Goal: Task Accomplishment & Management: Manage account settings

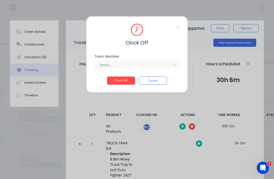
scroll to position [149, 0]
click at [132, 69] on div "Team Member Select..." at bounding box center [137, 66] width 85 height 22
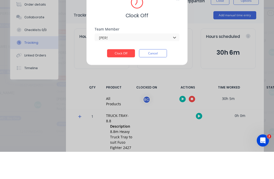
type input "[PERSON_NAME]"
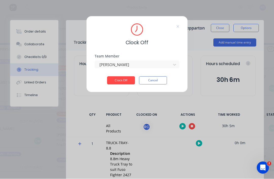
click at [123, 80] on button "Clock Off" at bounding box center [121, 80] width 28 height 8
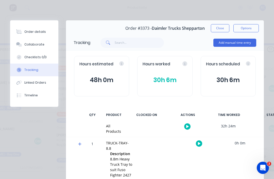
scroll to position [0, 0]
click at [31, 29] on div "Order details" at bounding box center [35, 31] width 22 height 5
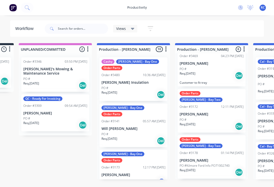
scroll to position [20, 0]
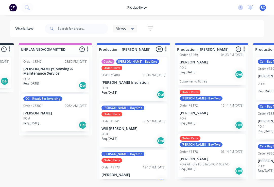
click at [218, 116] on div "PO #" at bounding box center [212, 118] width 64 height 5
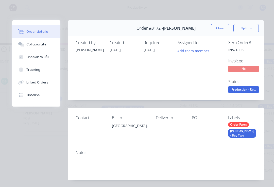
click at [43, 72] on button "Tracking" at bounding box center [36, 69] width 48 height 13
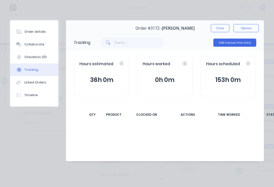
scroll to position [1, 70]
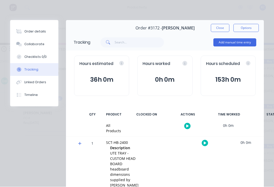
click at [185, 127] on button "button" at bounding box center [187, 126] width 6 height 6
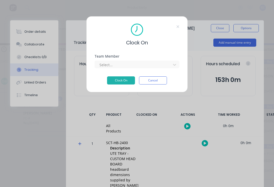
click at [125, 81] on button "Clock On" at bounding box center [121, 80] width 28 height 8
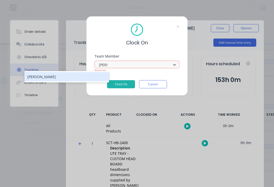
type input "[PERSON_NAME]"
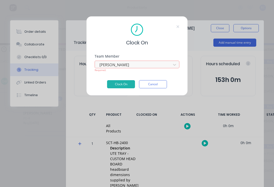
click at [123, 85] on button "Clock On" at bounding box center [121, 84] width 28 height 8
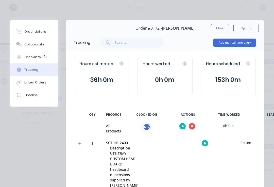
click at [44, 37] on button "Order details" at bounding box center [34, 31] width 48 height 13
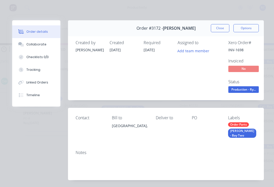
type input "20"
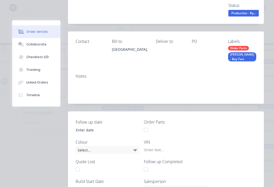
scroll to position [78, 0]
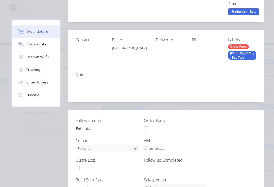
click at [48, 58] on button "Checklists 0/0" at bounding box center [36, 57] width 48 height 13
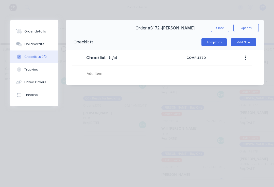
scroll to position [1, 10]
click at [44, 72] on button "Tracking" at bounding box center [34, 69] width 48 height 13
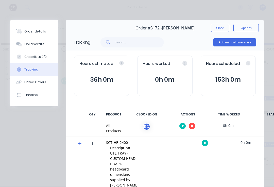
click at [46, 44] on button "Collaborate" at bounding box center [34, 44] width 48 height 13
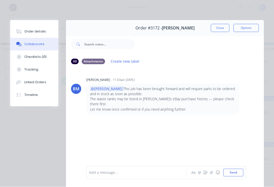
click at [40, 28] on button "Order details" at bounding box center [34, 31] width 48 height 13
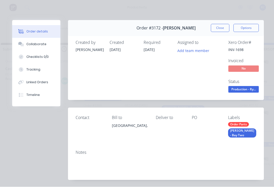
type input "20"
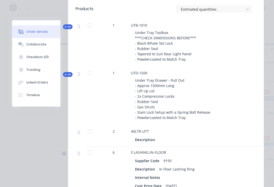
scroll to position [603, 0]
click at [67, 73] on span "Kit" at bounding box center [67, 75] width 7 height 4
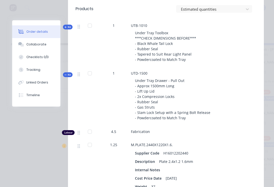
click at [70, 72] on button "Kit" at bounding box center [68, 74] width 10 height 5
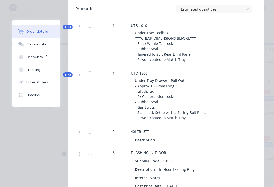
scroll to position [600, 0]
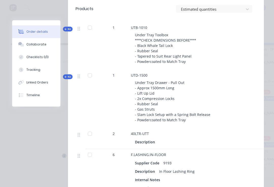
click at [69, 31] on span "Kit" at bounding box center [67, 29] width 7 height 4
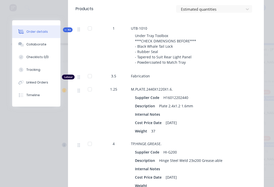
scroll to position [598, 0]
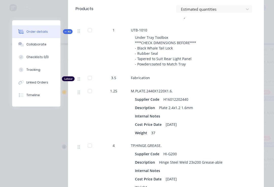
click at [65, 33] on span "Kit" at bounding box center [67, 32] width 7 height 4
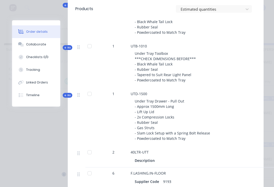
scroll to position [585, 0]
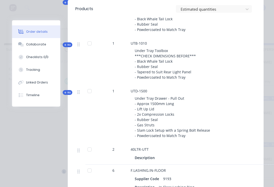
click at [70, 43] on span "Kit" at bounding box center [67, 45] width 7 height 4
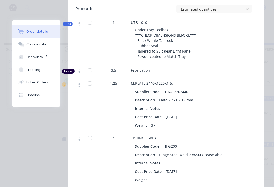
scroll to position [605, 0]
click at [67, 24] on span "Kit" at bounding box center [67, 24] width 7 height 4
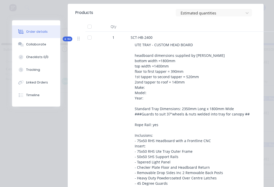
scroll to position [340, 0]
click at [65, 41] on span "Kit" at bounding box center [67, 39] width 7 height 4
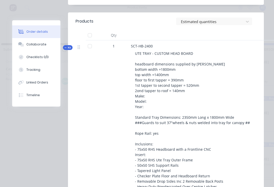
scroll to position [331, 0]
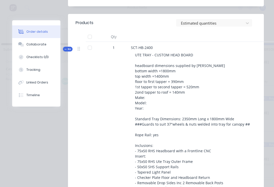
click at [70, 51] on span "Kit" at bounding box center [67, 49] width 7 height 4
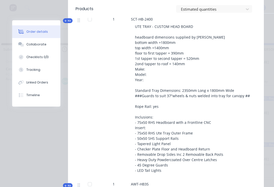
scroll to position [344, 0]
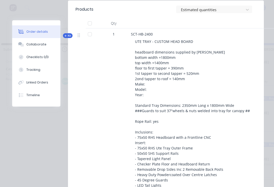
click at [2, 173] on div "Order details Collaborate Checklists 0/0 Tracking Linked Orders Timeline Order …" at bounding box center [137, 93] width 274 height 187
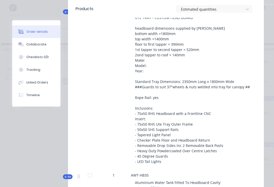
scroll to position [0, 10]
click at [33, 46] on div "Collaborate" at bounding box center [36, 44] width 20 height 5
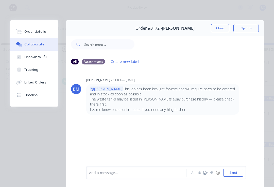
scroll to position [0, 0]
click at [37, 29] on div "Order details" at bounding box center [35, 31] width 22 height 5
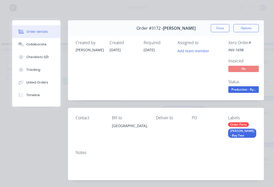
click at [43, 61] on button "Checklists 0/0" at bounding box center [36, 57] width 48 height 13
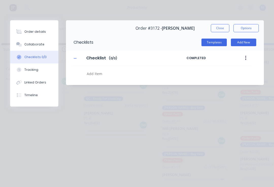
type textarea "x"
click at [44, 30] on button "Order details" at bounding box center [34, 31] width 48 height 13
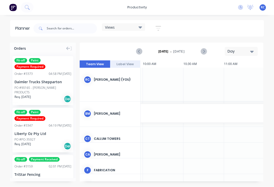
scroll to position [0, 241]
click at [163, 80] on div at bounding box center [163, 85] width 41 height 34
click at [139, 50] on icon "Previous page" at bounding box center [139, 52] width 2 height 4
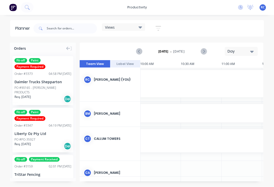
click at [208, 47] on button "Next page" at bounding box center [204, 52] width 10 height 10
click at [135, 24] on div "Views" at bounding box center [123, 28] width 43 height 8
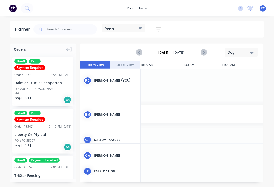
scroll to position [1, 0]
click at [62, 29] on input "text" at bounding box center [72, 29] width 50 height 10
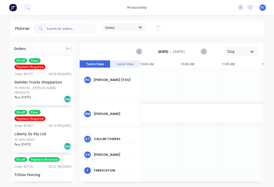
click at [271, 74] on div "Orders Fit-off Paint Payment Required Order # 3373 04:58 PM 08/10/25 Daimler Tr…" at bounding box center [137, 115] width 274 height 144
click at [269, 8] on div "No new notifications Mark all as read You have no notifications RC Frontline Tr…" at bounding box center [254, 8] width 40 height 8
click at [263, 7] on span "RC" at bounding box center [263, 7] width 4 height 5
click at [271, 132] on div "Orders Fit-off Paint Payment Required Order # 3373 04:58 PM 08/10/25 Daimler Tr…" at bounding box center [137, 115] width 274 height 144
click at [25, 27] on div "Planner" at bounding box center [23, 29] width 17 height 6
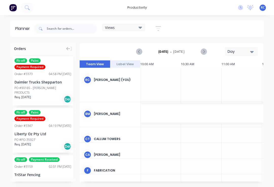
click at [259, 9] on div "No new notifications Mark all as read You have no notifications RC Frontline Tr…" at bounding box center [254, 8] width 40 height 8
click at [235, 8] on div "No new notifications Mark all as read You have no notifications RC Frontline Tr…" at bounding box center [254, 8] width 40 height 8
click at [239, 7] on icon at bounding box center [240, 7] width 5 height 5
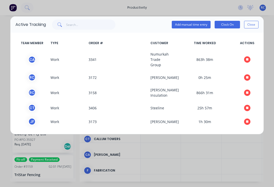
click at [210, 146] on div "Active Tracking Add manual time entry Clock On Close TEAM MEMBER TYPE ORDER # C…" at bounding box center [137, 93] width 274 height 187
click at [253, 24] on button "Close" at bounding box center [251, 25] width 14 height 8
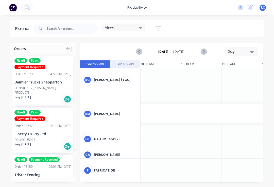
click at [62, 53] on div "Fit-off Paint Payment Required Order # 3373 04:58 PM 08/10/25 Daimler Trucks Sh…" at bounding box center [43, 115] width 66 height 126
click at [75, 48] on div "Orders" at bounding box center [43, 47] width 66 height 9
click at [72, 51] on icon at bounding box center [71, 49] width 2 height 4
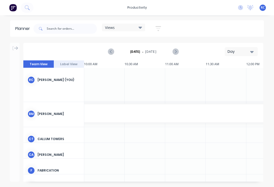
click at [15, 8] on img at bounding box center [13, 8] width 8 height 8
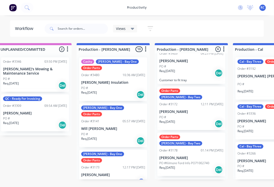
scroll to position [23, 0]
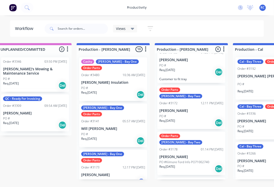
click at [197, 109] on p "[PERSON_NAME]" at bounding box center [192, 111] width 64 height 4
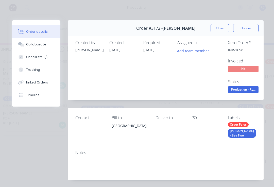
type input "20"
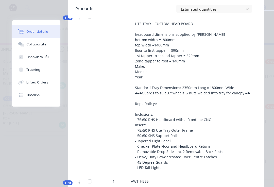
scroll to position [379, 0]
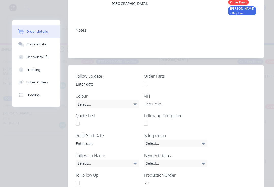
click at [235, 141] on div "Follow up date Order Parts Colour Select... VIN Quote Lost Follow up Completed …" at bounding box center [166, 140] width 196 height 149
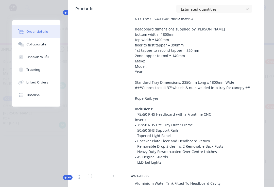
scroll to position [387, 0]
